Goal: Navigation & Orientation: Go to known website

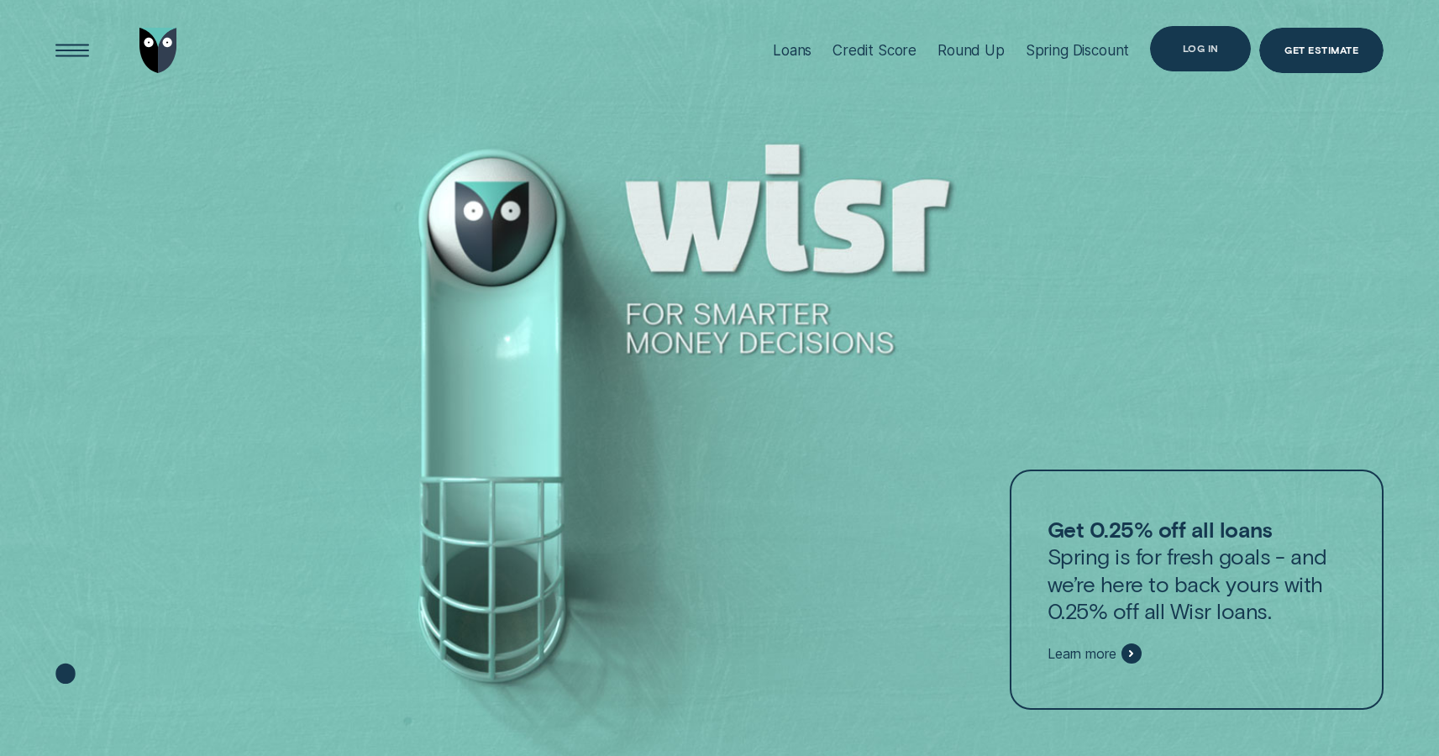
click at [1209, 60] on div "Log in" at bounding box center [1200, 48] width 101 height 45
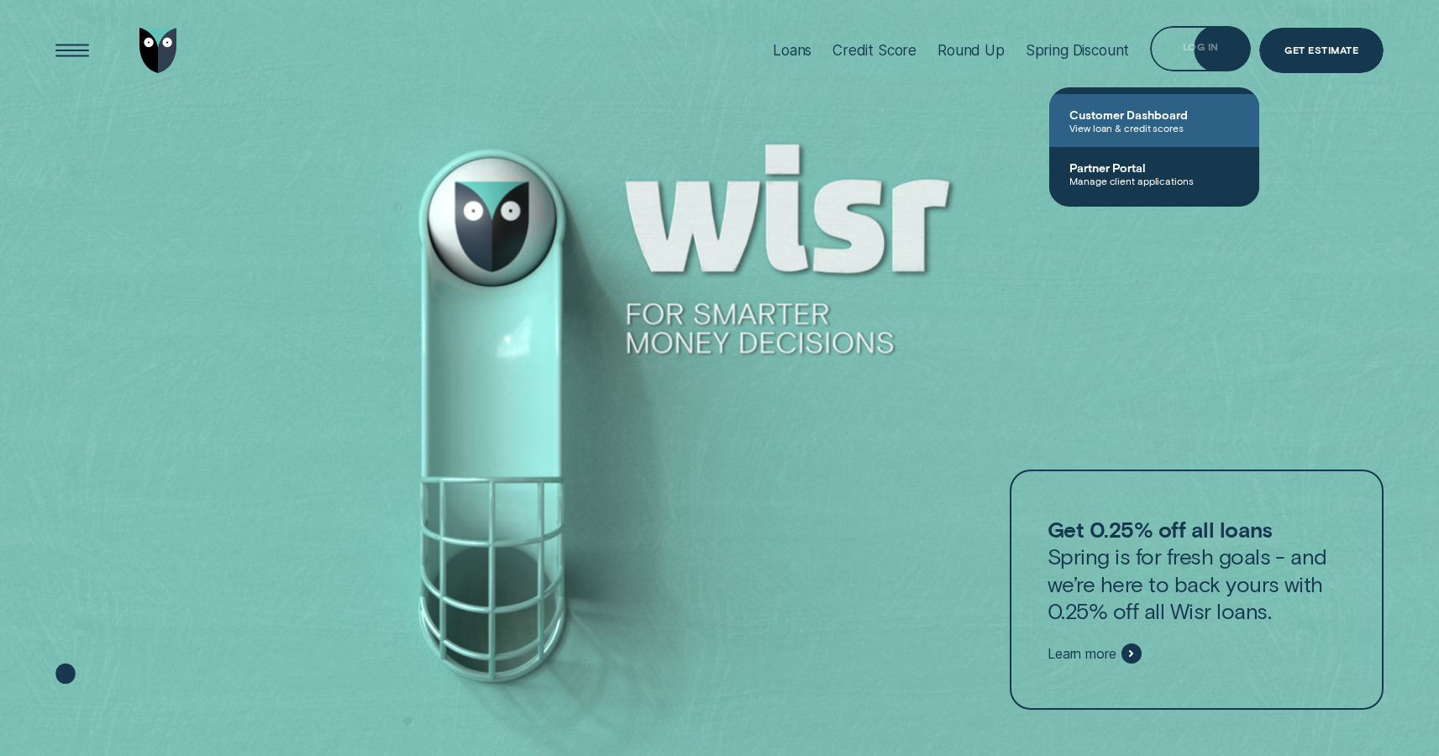
click at [1183, 127] on span "View loan & credit scores" at bounding box center [1154, 128] width 170 height 12
